Goal: Transaction & Acquisition: Purchase product/service

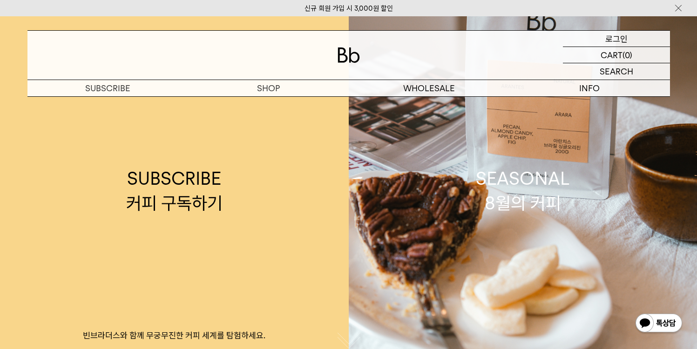
click at [620, 39] on p "로그인" at bounding box center [616, 39] width 22 height 16
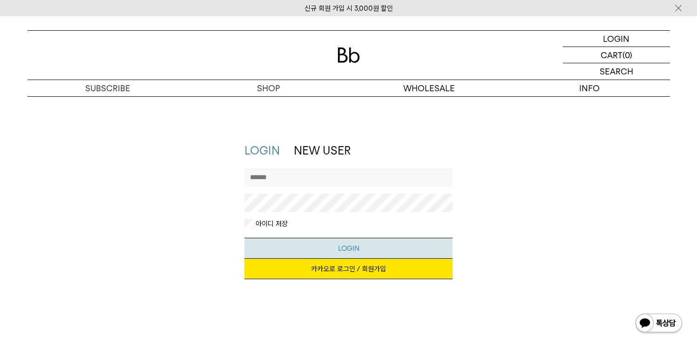
type input "*******"
click at [348, 248] on button "LOGIN" at bounding box center [348, 248] width 208 height 21
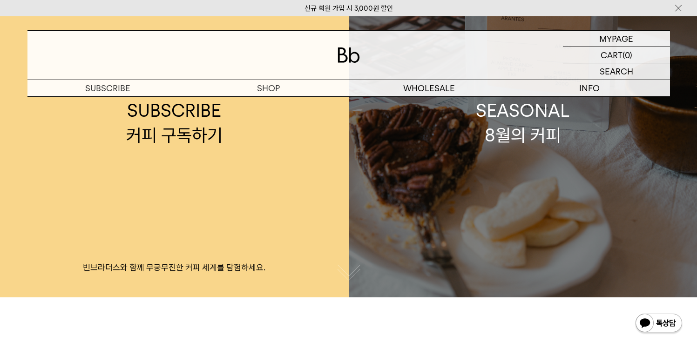
scroll to position [60, 0]
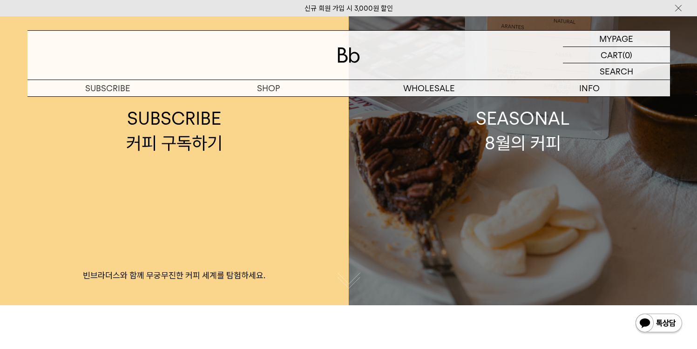
click at [532, 145] on div "SEASONAL 8월의 커피" at bounding box center [523, 130] width 94 height 49
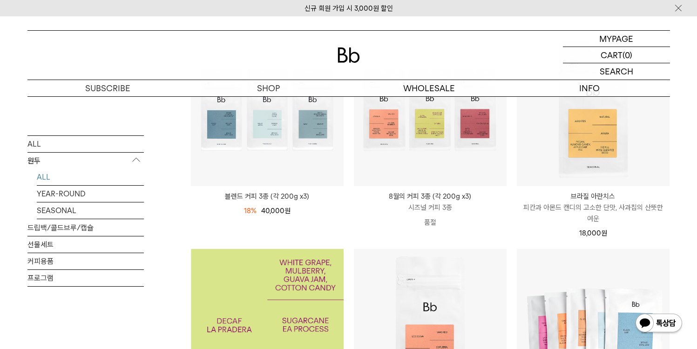
scroll to position [129, 0]
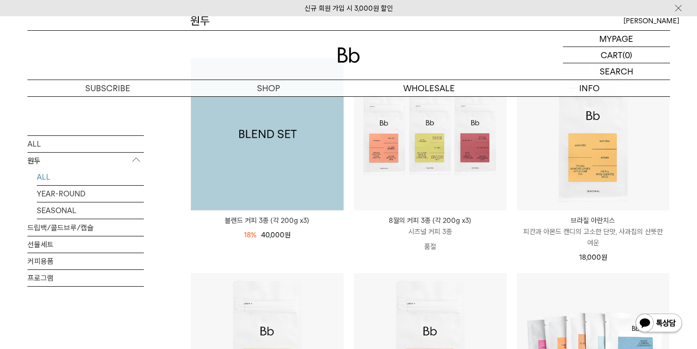
click at [266, 138] on img at bounding box center [267, 134] width 153 height 153
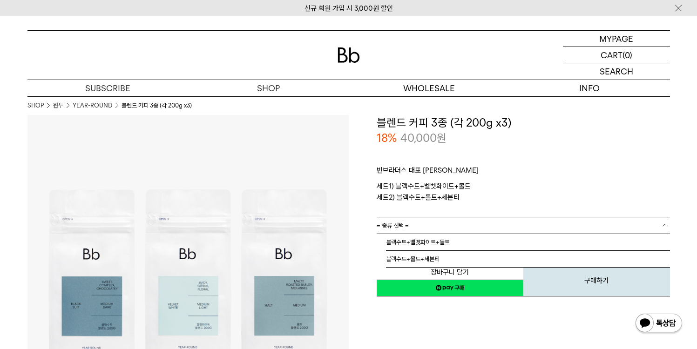
click at [664, 227] on b at bounding box center [664, 225] width 9 height 9
click at [472, 243] on li "블랙수트+벨벳화이트+몰트" at bounding box center [528, 242] width 284 height 17
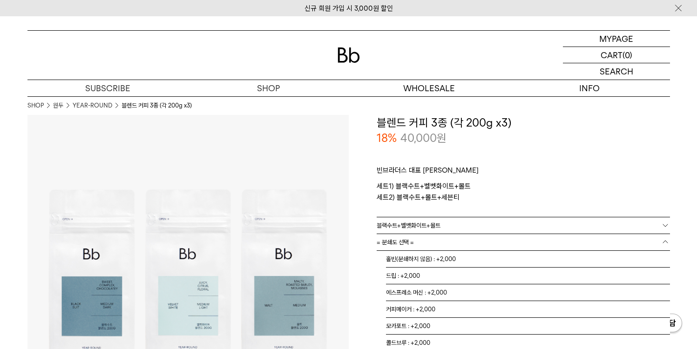
click at [663, 242] on b at bounding box center [664, 241] width 9 height 9
click at [426, 255] on li "홀빈(분쇄하지 않음) : +2,000" at bounding box center [528, 259] width 284 height 17
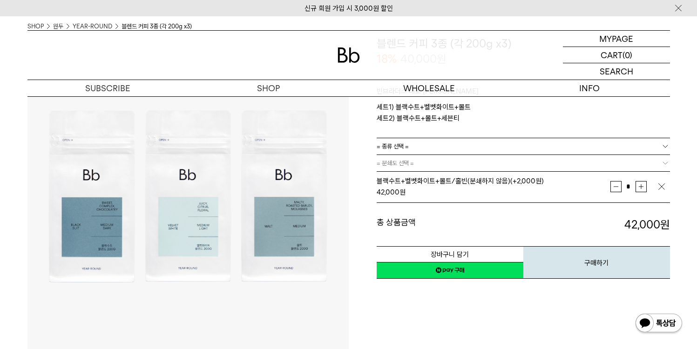
scroll to position [79, 0]
click at [664, 164] on b at bounding box center [664, 163] width 9 height 9
click at [663, 165] on b at bounding box center [664, 163] width 9 height 9
click at [662, 160] on b at bounding box center [664, 163] width 9 height 9
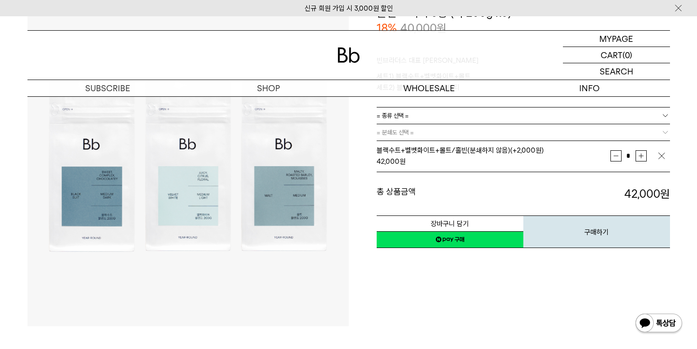
scroll to position [108, 0]
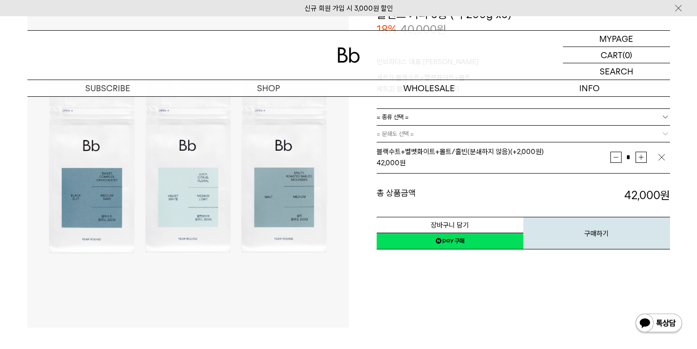
click at [346, 60] on img at bounding box center [348, 54] width 22 height 15
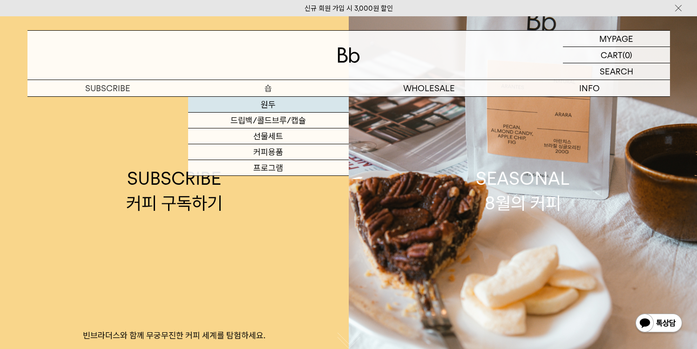
click at [268, 101] on link "원두" at bounding box center [268, 105] width 161 height 16
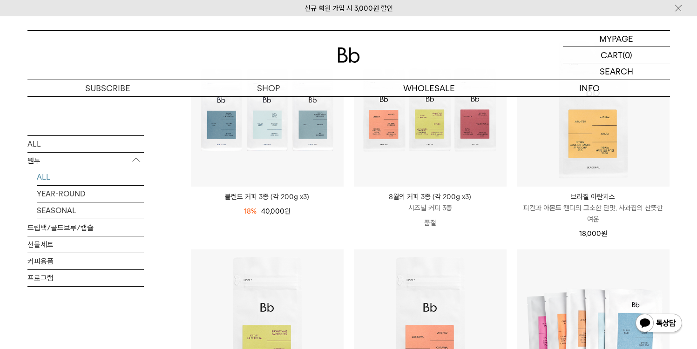
scroll to position [147, 0]
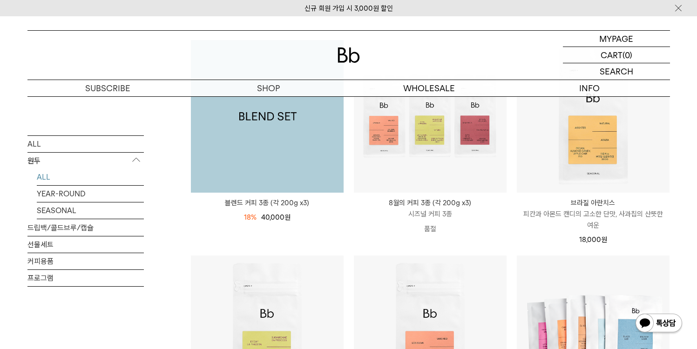
click at [278, 157] on img at bounding box center [267, 116] width 153 height 153
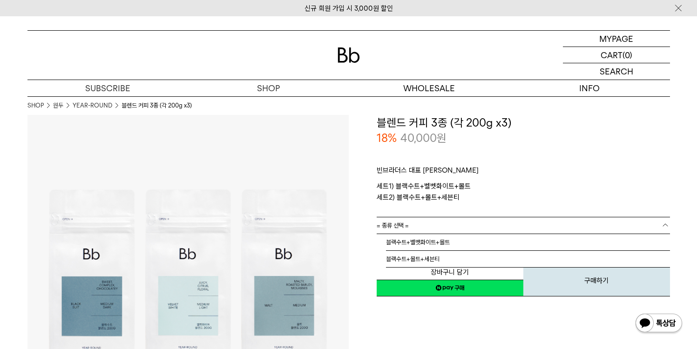
click at [661, 224] on b at bounding box center [664, 225] width 9 height 9
click at [431, 243] on li "블랙수트+벨벳화이트+몰트" at bounding box center [528, 242] width 284 height 17
click at [593, 283] on button "구매하기" at bounding box center [596, 280] width 147 height 33
click at [668, 242] on b at bounding box center [664, 241] width 9 height 9
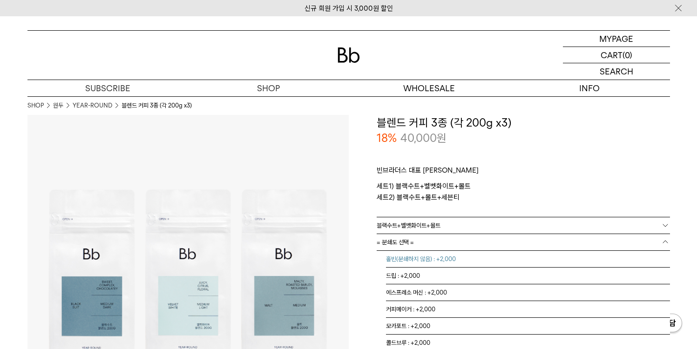
click at [445, 258] on li "홀빈(분쇄하지 않음) : +2,000" at bounding box center [528, 259] width 284 height 17
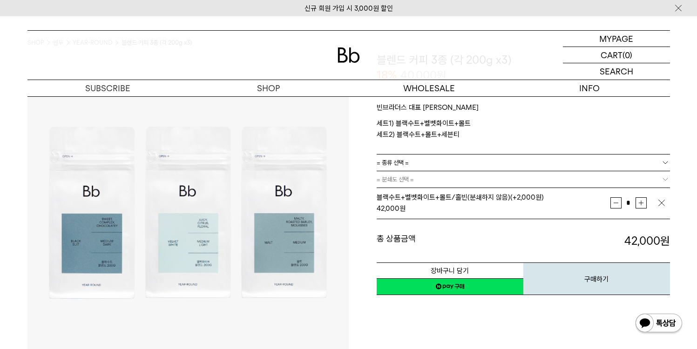
scroll to position [188, 0]
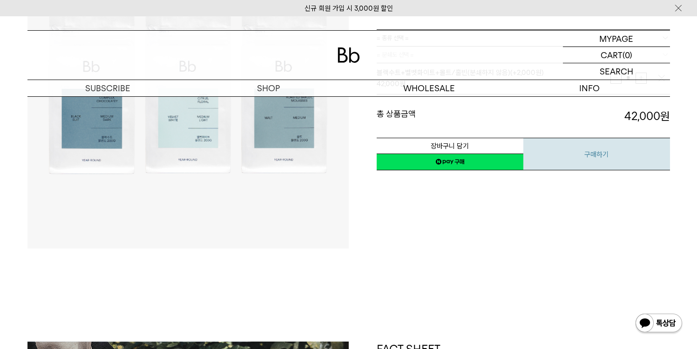
click at [582, 158] on button "구매하기" at bounding box center [596, 154] width 147 height 33
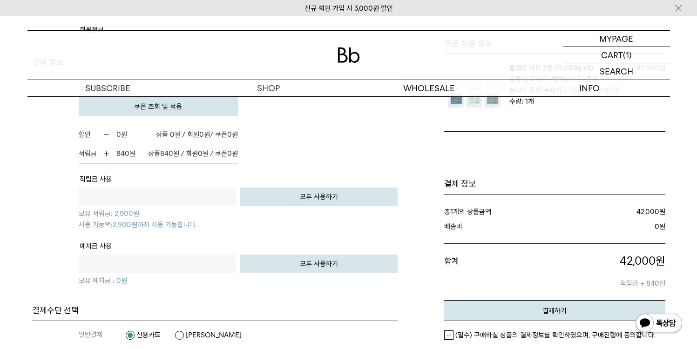
scroll to position [596, 0]
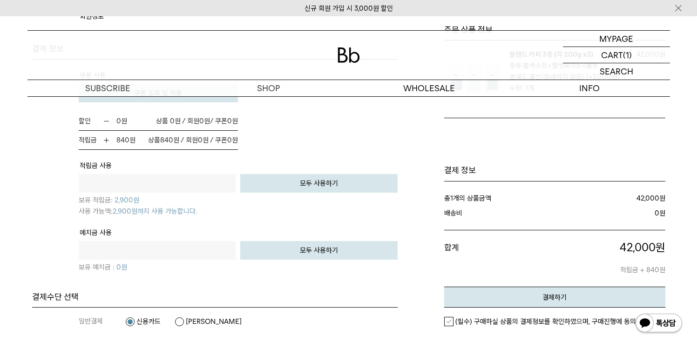
click at [336, 184] on button "모두 사용하기" at bounding box center [318, 183] width 157 height 19
type input "****"
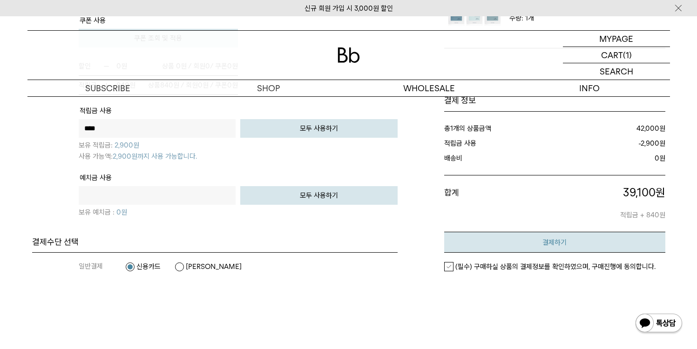
scroll to position [651, 0]
click at [565, 246] on em "결제하기" at bounding box center [554, 243] width 24 height 8
click at [451, 267] on label "(필수) 구매하실 상품의 결제정보를 확인하였으며, 구매진행에 동의합니다." at bounding box center [549, 266] width 211 height 9
click at [574, 238] on button "결제하기" at bounding box center [554, 242] width 221 height 21
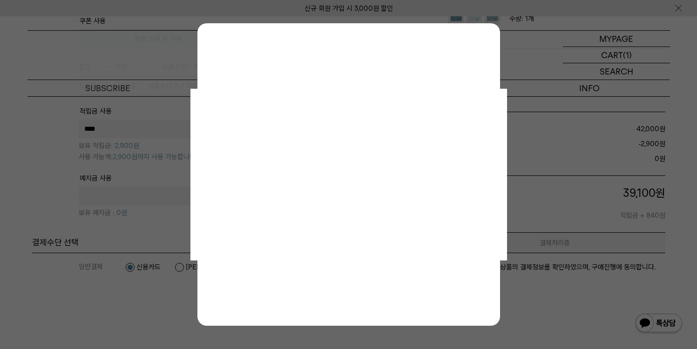
scroll to position [0, 0]
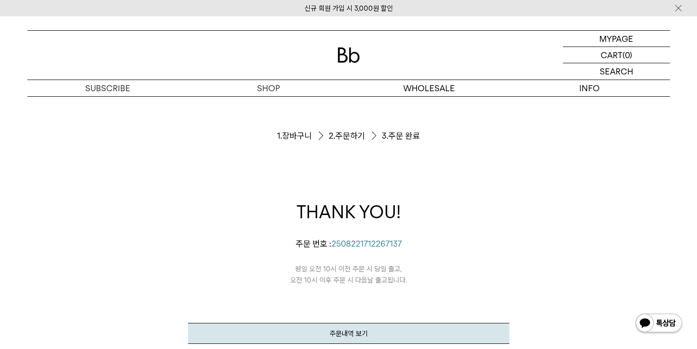
scroll to position [85, 0]
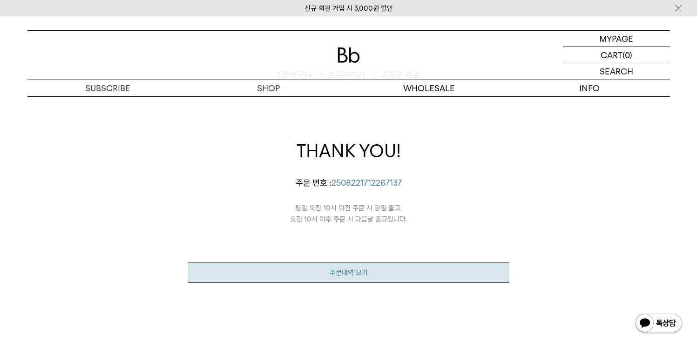
click at [368, 271] on link "주문내역 보기" at bounding box center [348, 272] width 321 height 21
